Goal: Find contact information: Find contact information

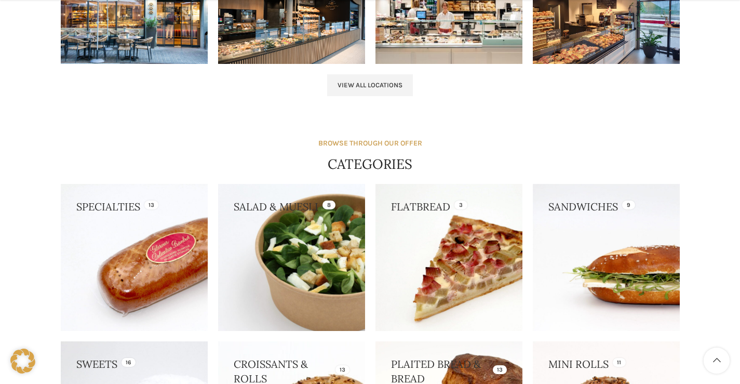
scroll to position [1127, 0]
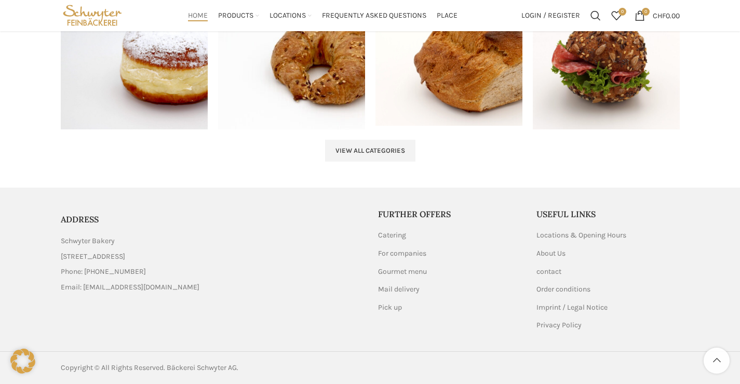
drag, startPoint x: 121, startPoint y: 279, endPoint x: 122, endPoint y: 284, distance: 5.3
click at [554, 307] on font "Imprint / Legal Notice" at bounding box center [571, 307] width 71 height 9
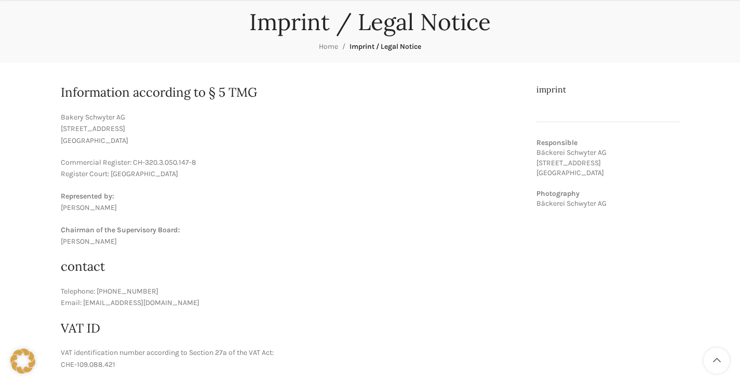
scroll to position [104, 0]
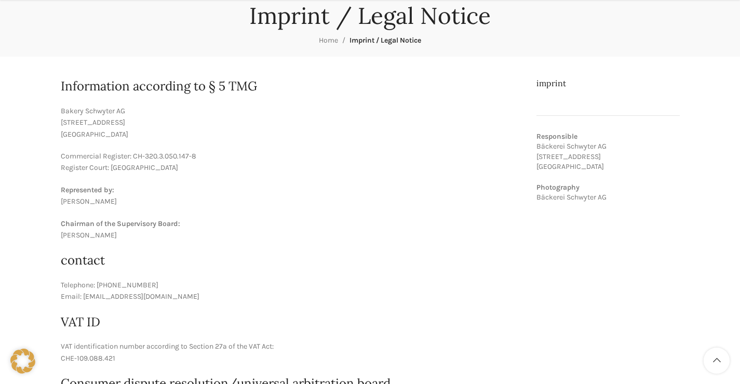
click at [70, 237] on font "Valentin Stöckli" at bounding box center [89, 234] width 56 height 9
copy article "Valentin Stöckli"
